Goal: Navigation & Orientation: Understand site structure

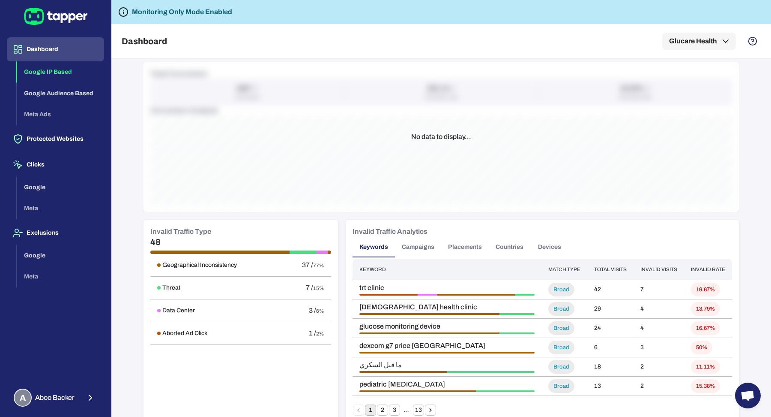
scroll to position [393, 0]
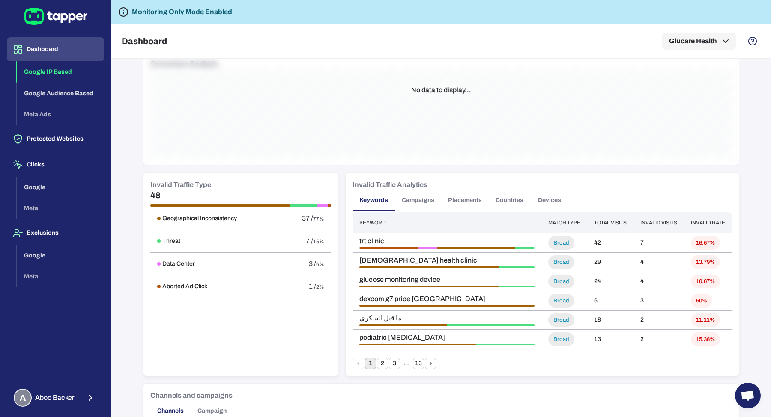
click at [400, 200] on button "Campaigns" at bounding box center [418, 200] width 46 height 21
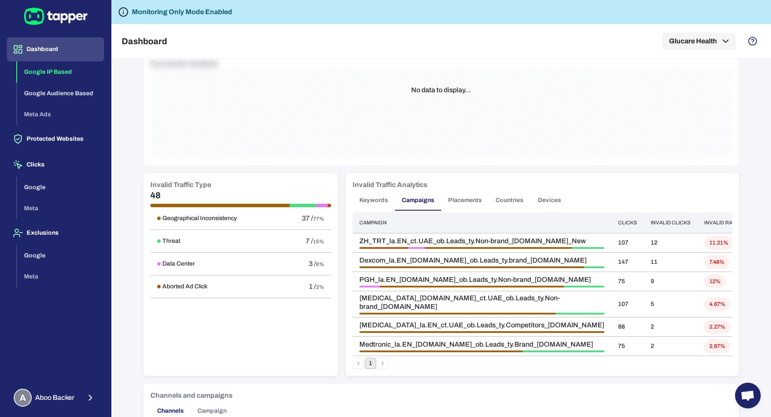
click at [457, 193] on button "Placements" at bounding box center [465, 200] width 48 height 21
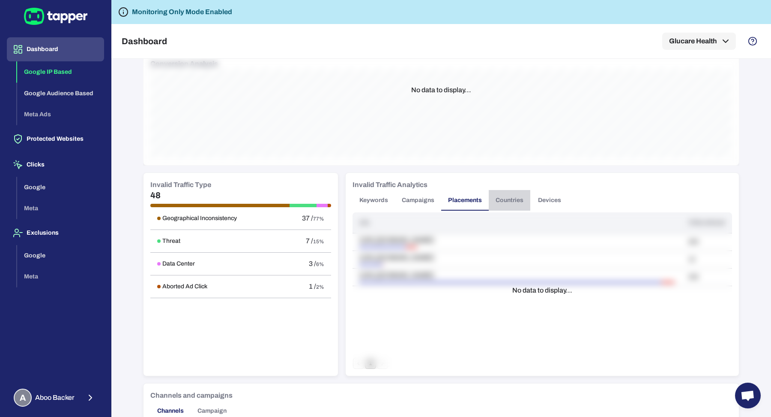
click at [489, 196] on button "Countries" at bounding box center [510, 200] width 42 height 21
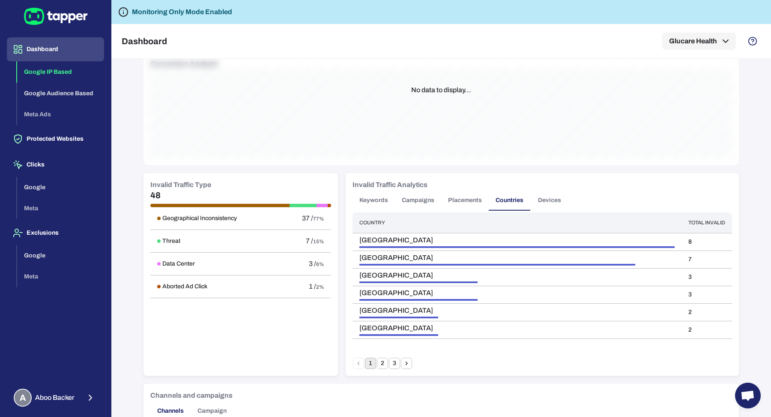
click at [374, 200] on button "Keywords" at bounding box center [374, 200] width 42 height 21
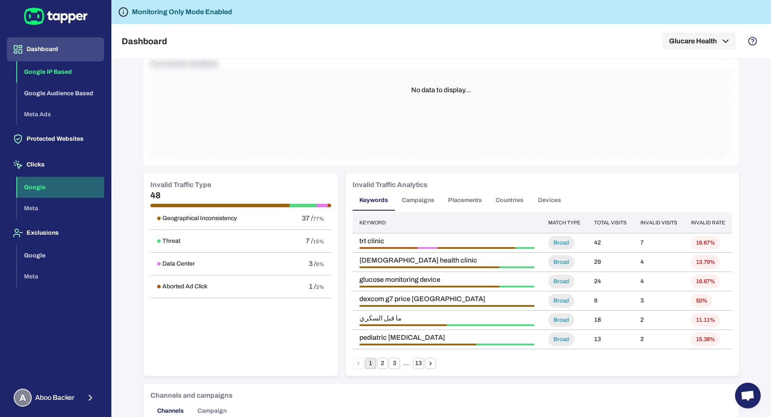
click at [39, 187] on button "Google" at bounding box center [60, 187] width 87 height 21
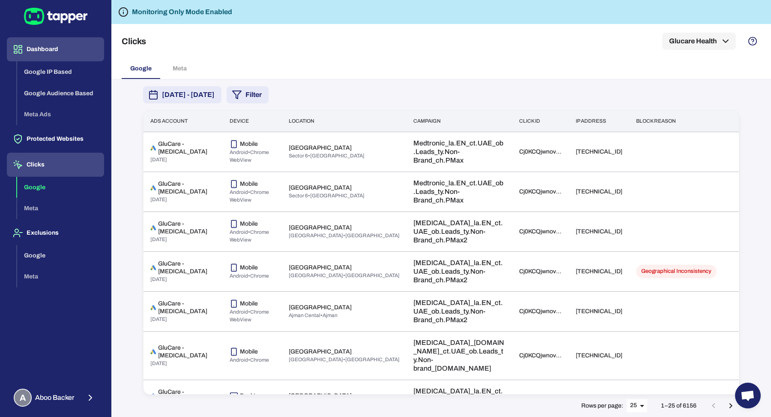
click at [64, 49] on button "Dashboard" at bounding box center [55, 49] width 97 height 24
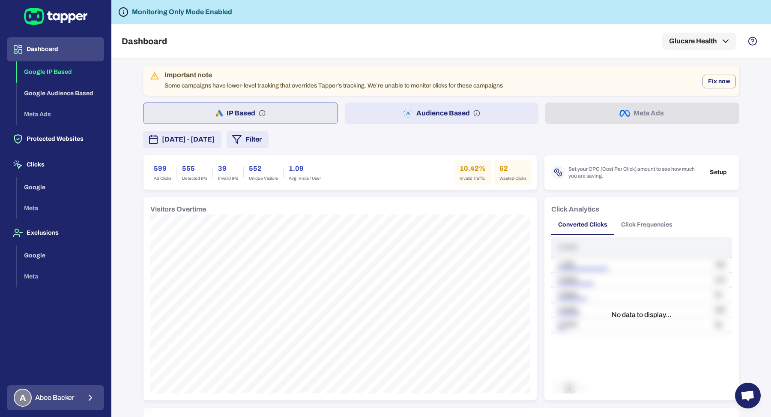
click at [60, 398] on span "Aboo Backer" at bounding box center [54, 397] width 39 height 9
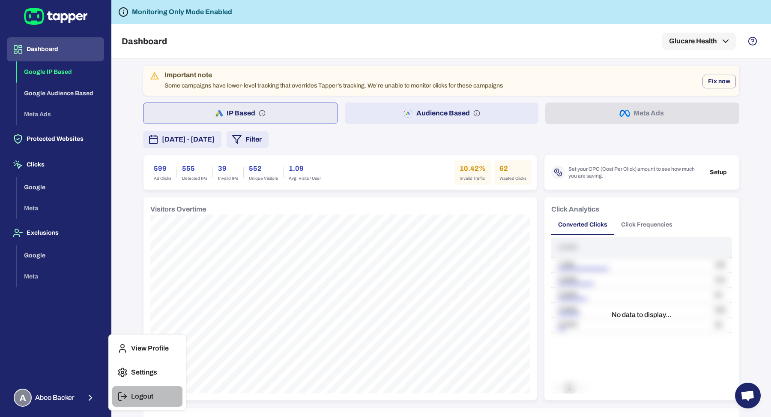
click at [123, 395] on icon "button" at bounding box center [122, 396] width 10 height 10
